Goal: Find specific page/section

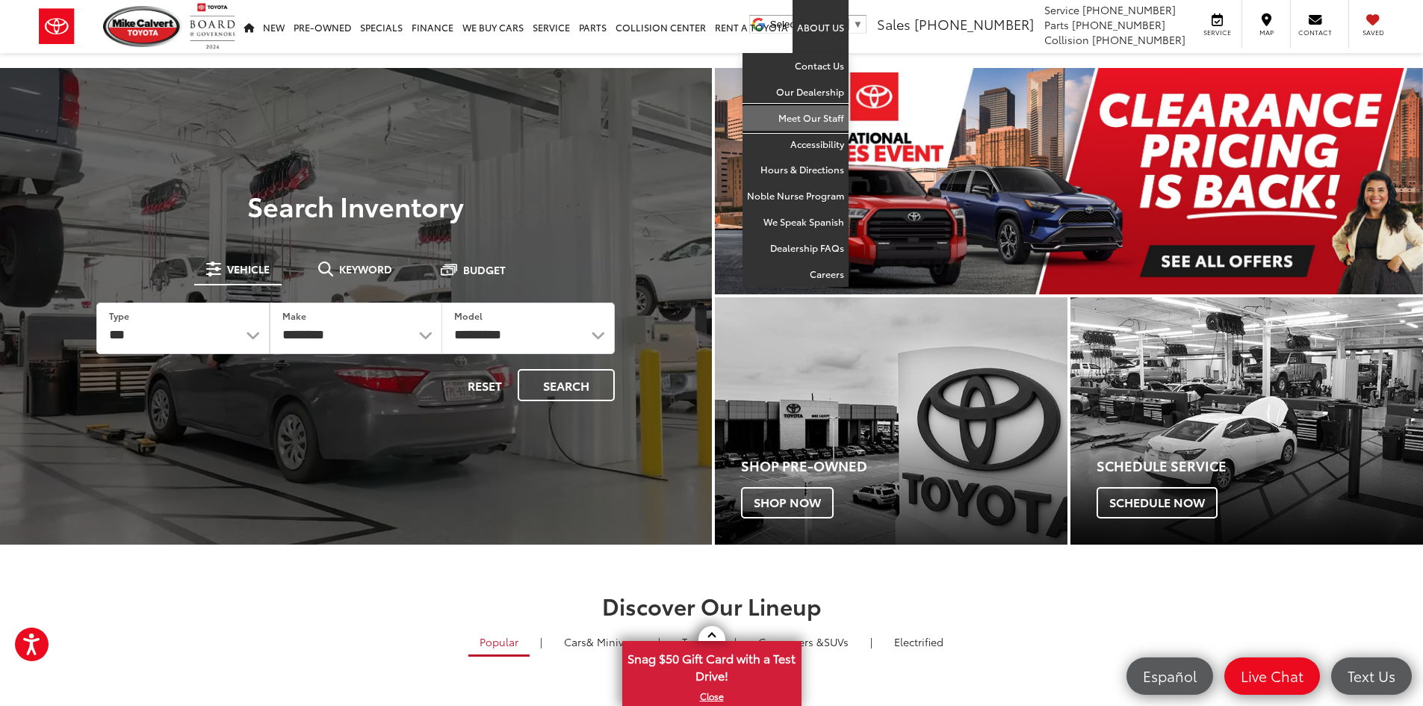
click at [794, 122] on link "Meet Our Staff" at bounding box center [795, 118] width 106 height 26
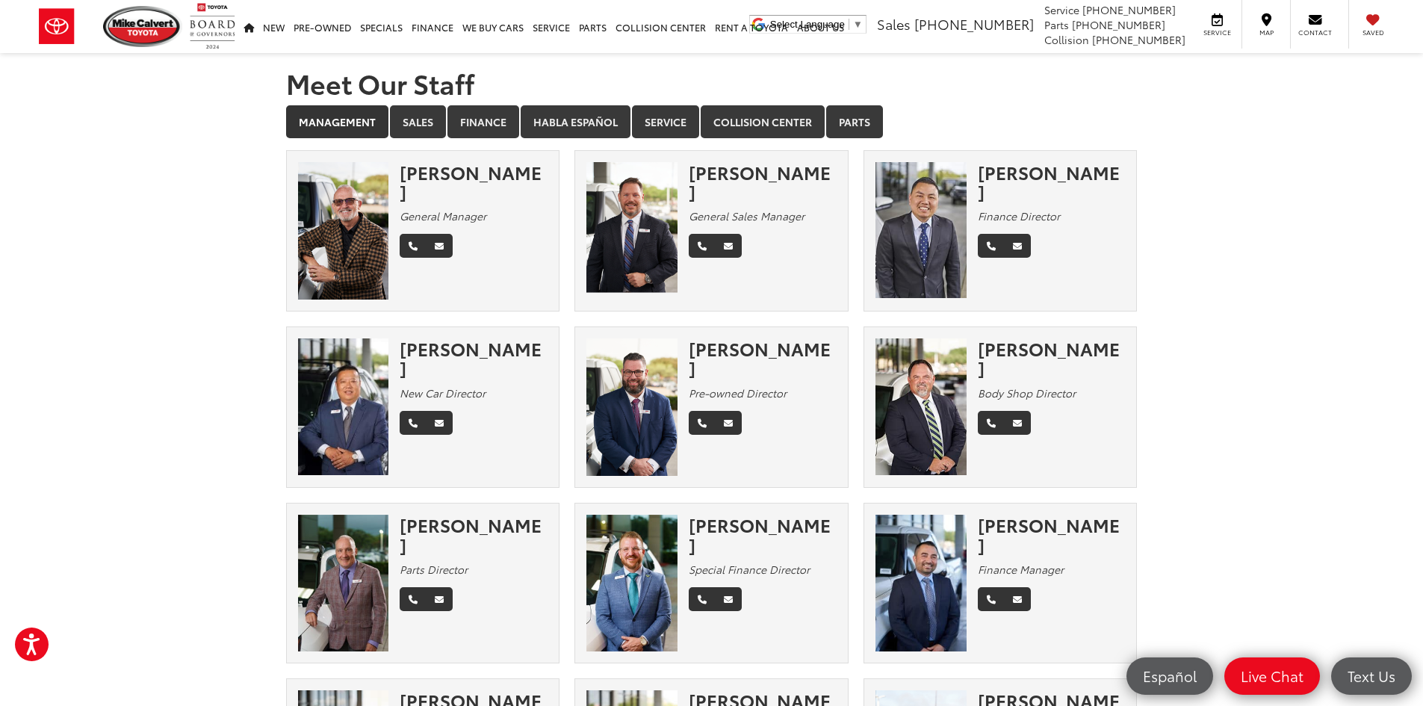
click at [885, 124] on ul "Management Sales Finance Habla Español Service Collision Center Parts" at bounding box center [711, 122] width 851 height 34
click at [868, 125] on link "Parts" at bounding box center [854, 121] width 57 height 33
